Goal: Task Accomplishment & Management: Manage account settings

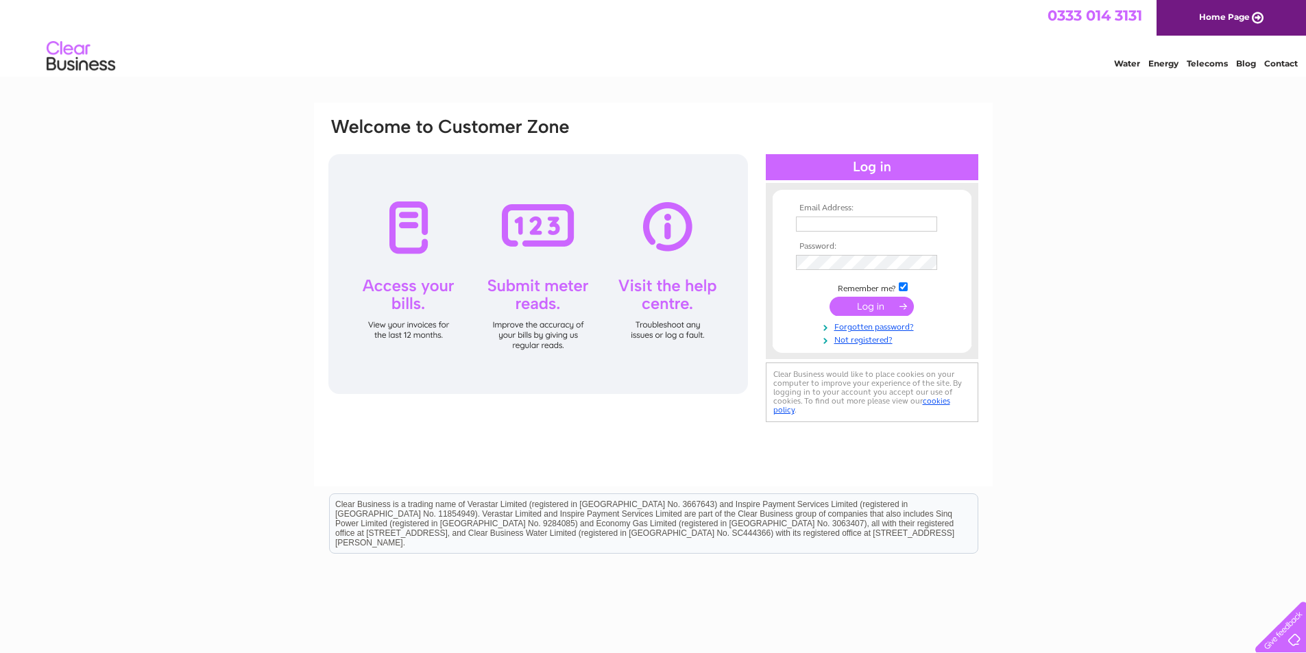
type input "finance@lrha.co.uk"
click at [883, 313] on input "submit" at bounding box center [871, 306] width 84 height 19
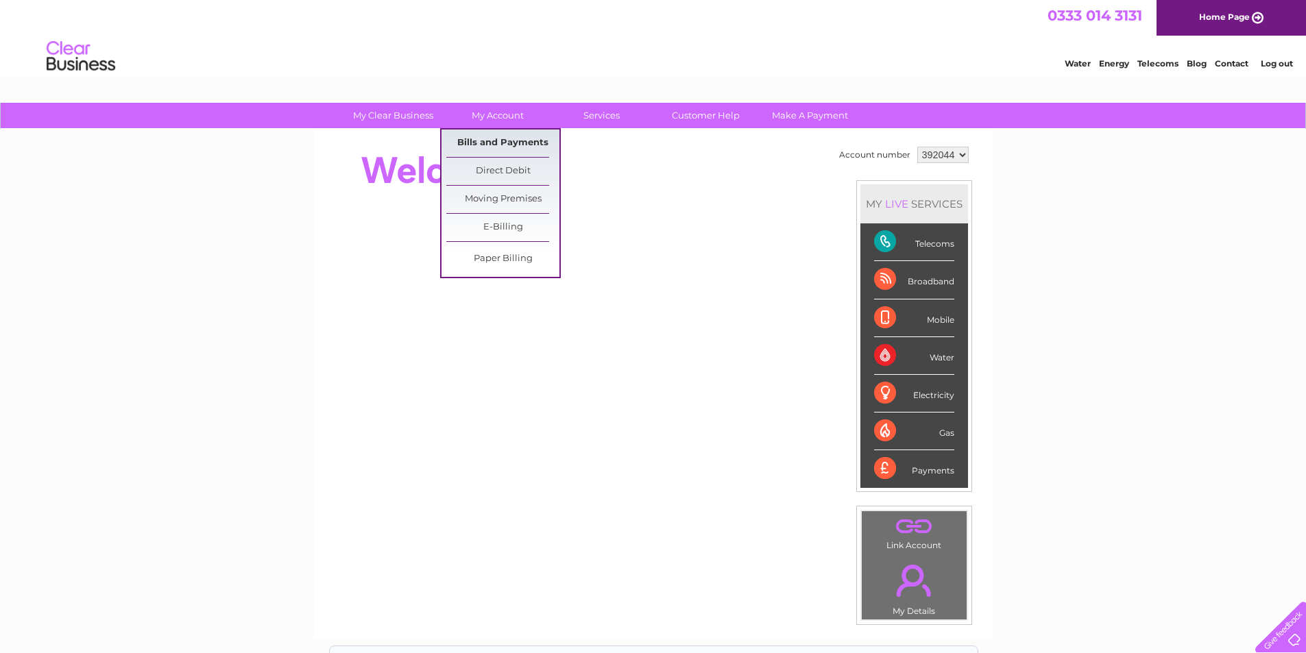
click at [487, 140] on link "Bills and Payments" at bounding box center [502, 143] width 113 height 27
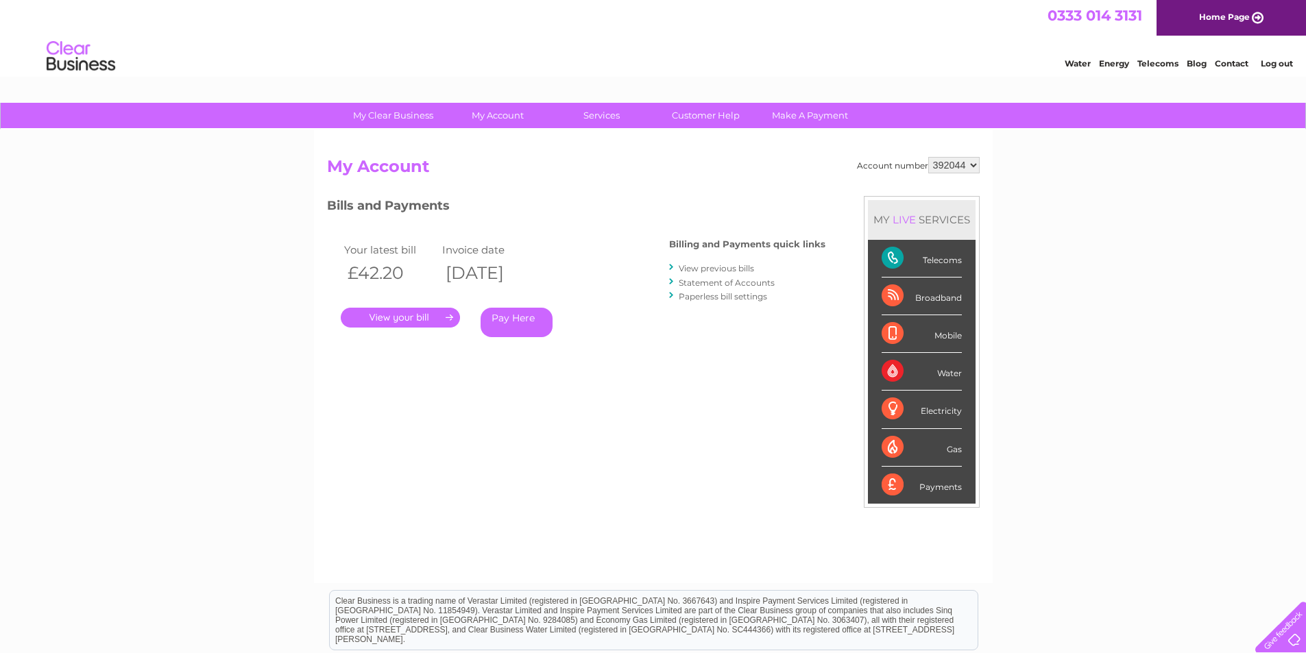
click at [415, 321] on link "." at bounding box center [400, 318] width 119 height 20
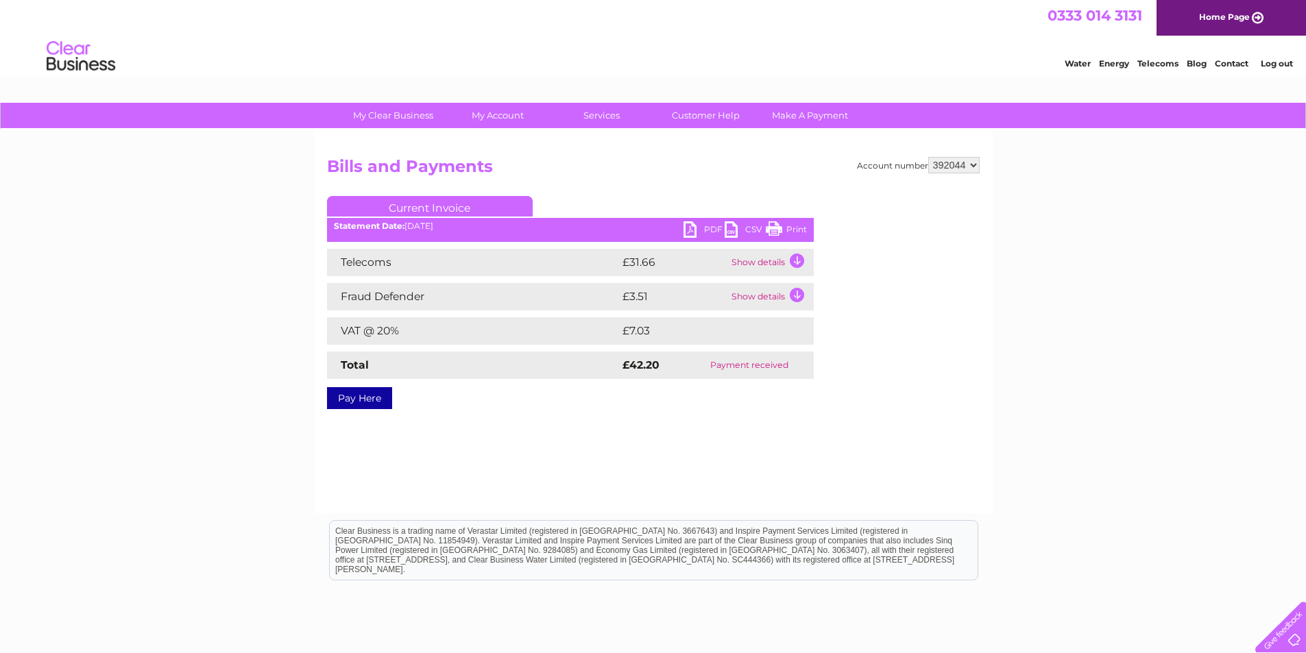
click at [692, 228] on link "PDF" at bounding box center [703, 231] width 41 height 20
